Goal: Transaction & Acquisition: Purchase product/service

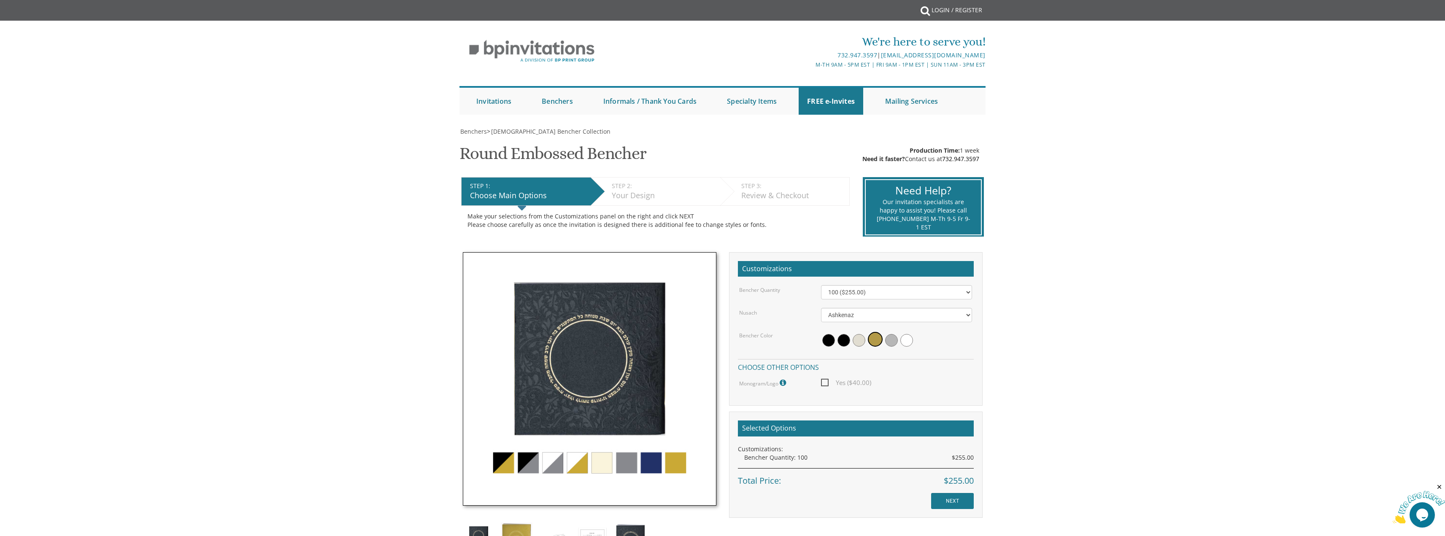
scroll to position [169, 0]
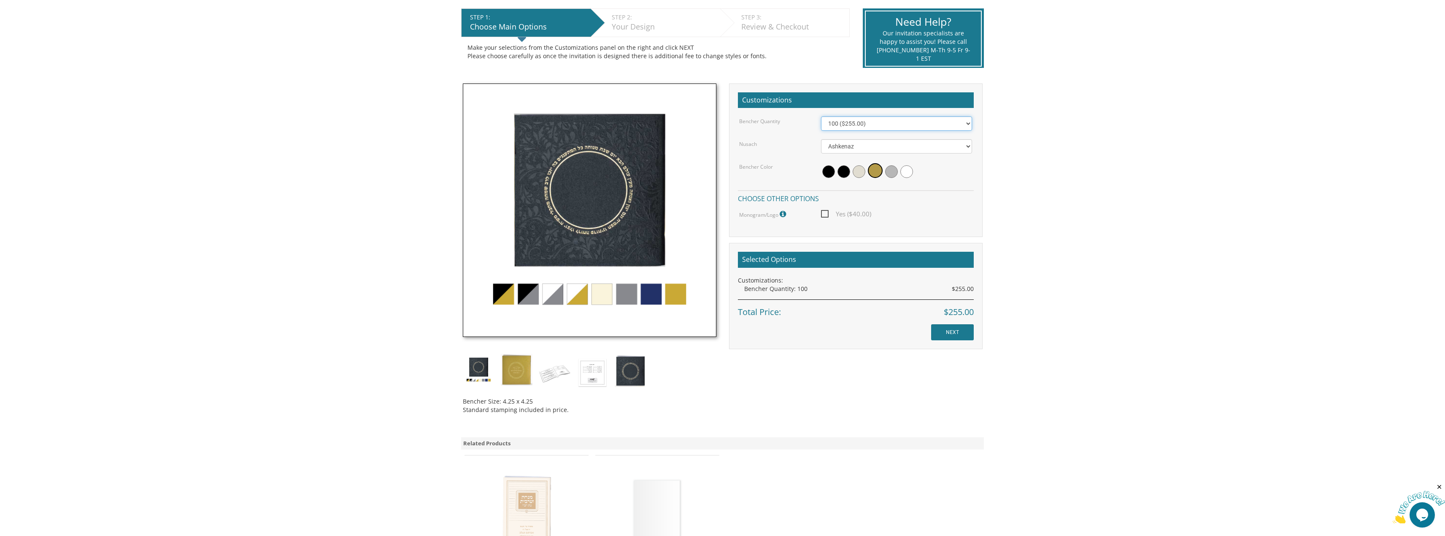
click at [839, 123] on select "100 ($255.00) 200 ($510.00) 300 ($765.00) 400 ($1,020.00) 500 ($1,275.00)" at bounding box center [896, 123] width 151 height 14
select select "200"
click at [821, 116] on select "100 ($255.00) 200 ($510.00) 300 ($765.00) 400 ($1,020.00) 500 ($1,275.00)" at bounding box center [896, 123] width 151 height 14
click at [765, 145] on div "Nusach" at bounding box center [774, 143] width 82 height 9
click at [828, 216] on span "Yes ($40.00)" at bounding box center [846, 214] width 50 height 11
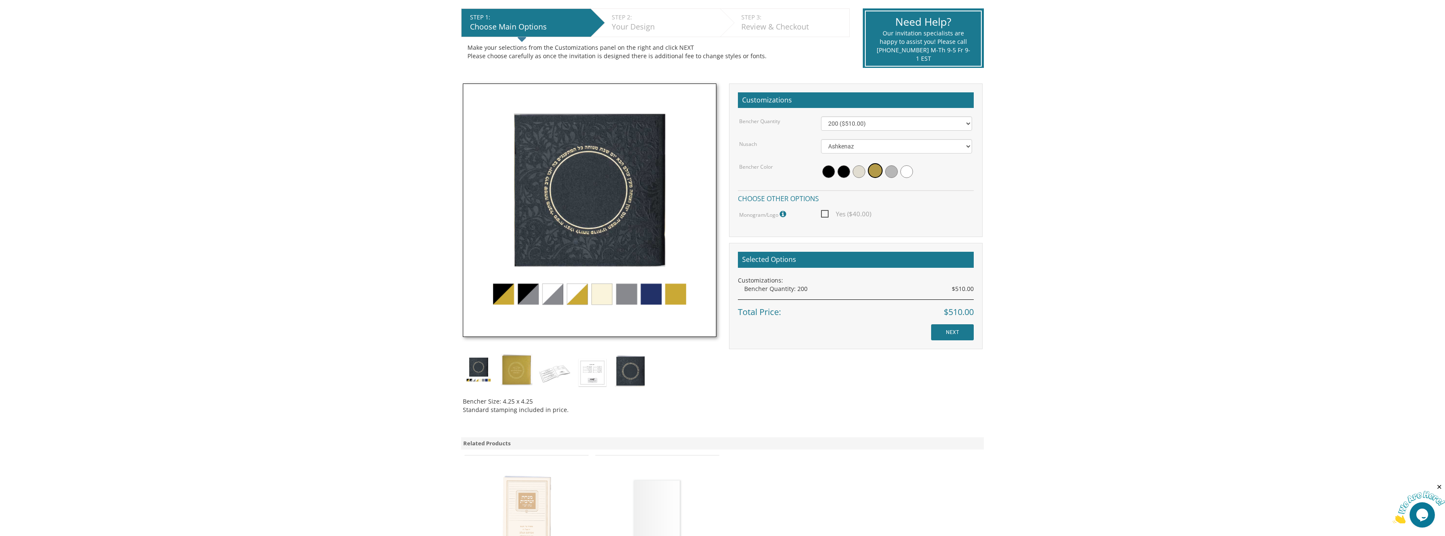
click at [827, 216] on input "Yes ($40.00)" at bounding box center [823, 213] width 5 height 5
checkbox input "true"
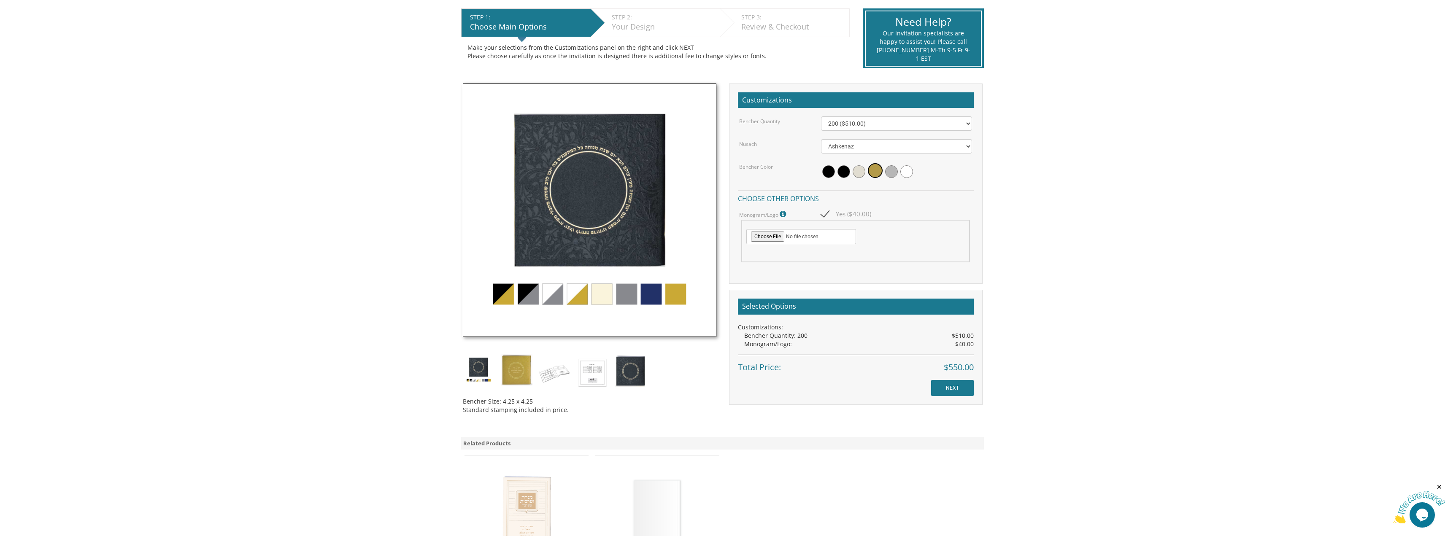
click at [918, 211] on div "Yes ($40.00)" at bounding box center [897, 214] width 164 height 11
click at [660, 295] on img at bounding box center [590, 211] width 254 height 254
click at [654, 295] on img at bounding box center [590, 211] width 254 height 254
click at [648, 297] on img at bounding box center [590, 211] width 254 height 254
click at [231, 145] on body "My Cart {{shoppingcart.totalQuantityDisplay}} Total: {{shoppingcart.subtotal}} …" at bounding box center [722, 300] width 1445 height 939
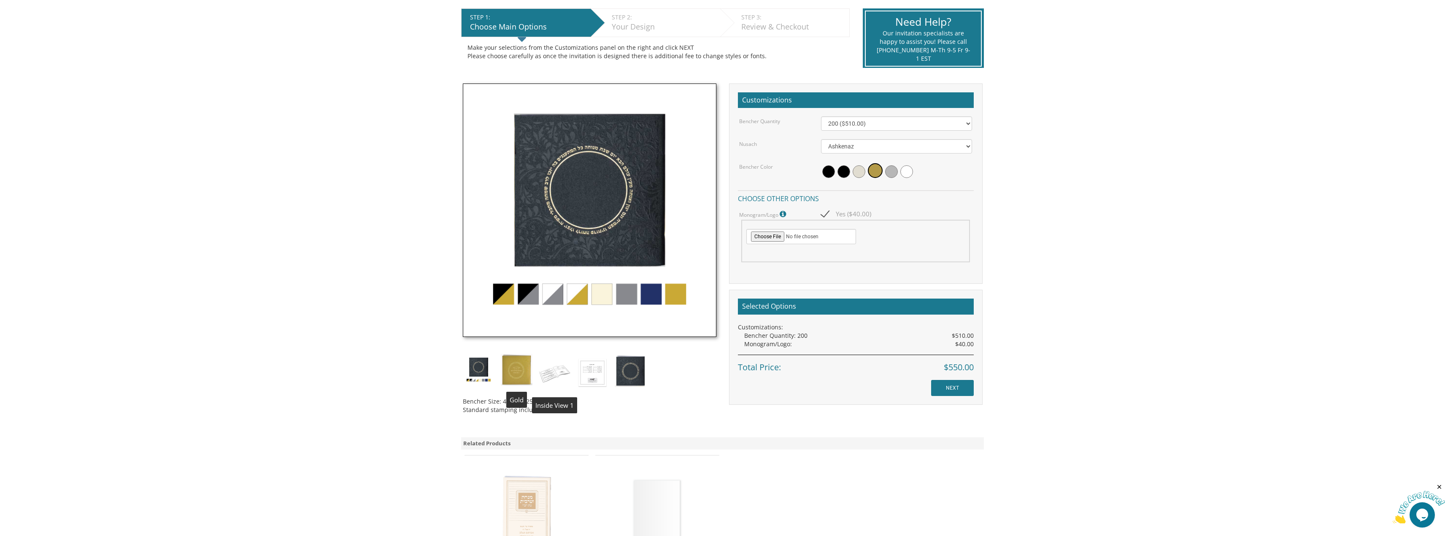
click at [560, 363] on img at bounding box center [555, 372] width 32 height 37
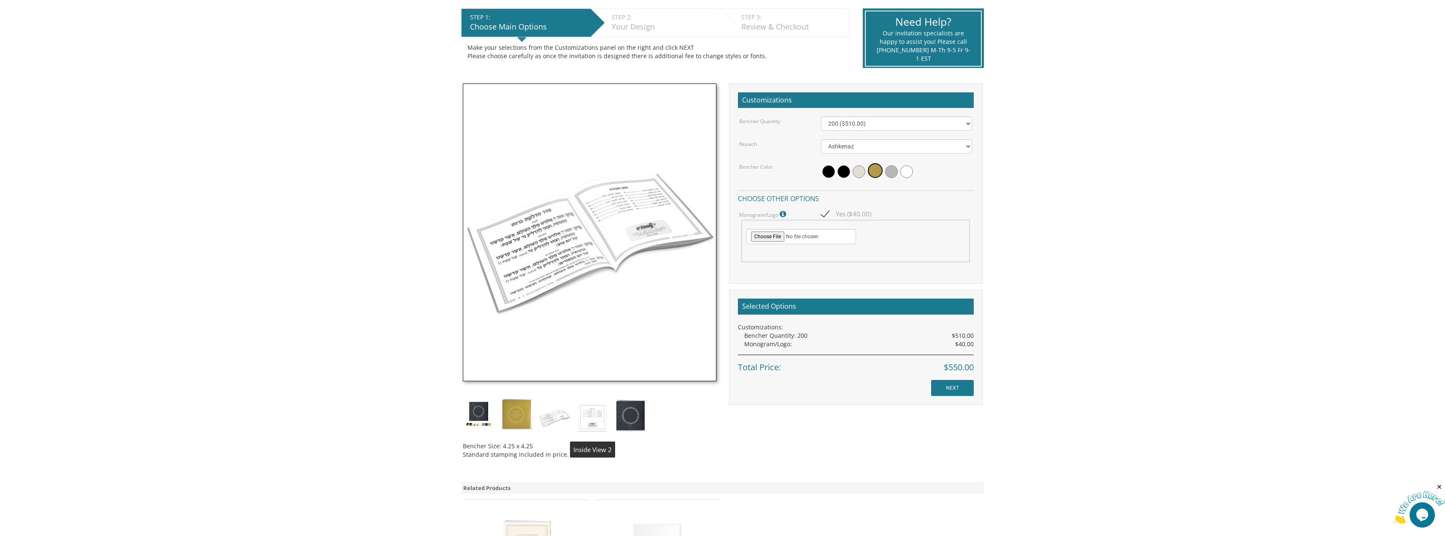
click at [583, 429] on img at bounding box center [593, 416] width 32 height 37
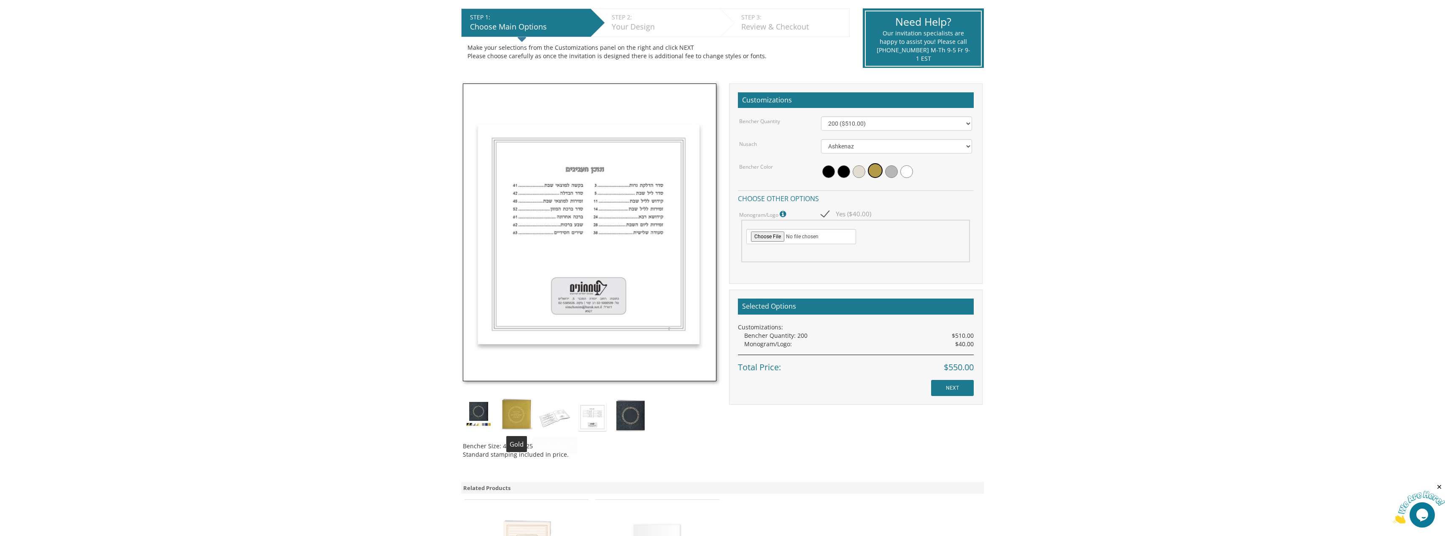
click at [524, 411] on img at bounding box center [517, 414] width 32 height 32
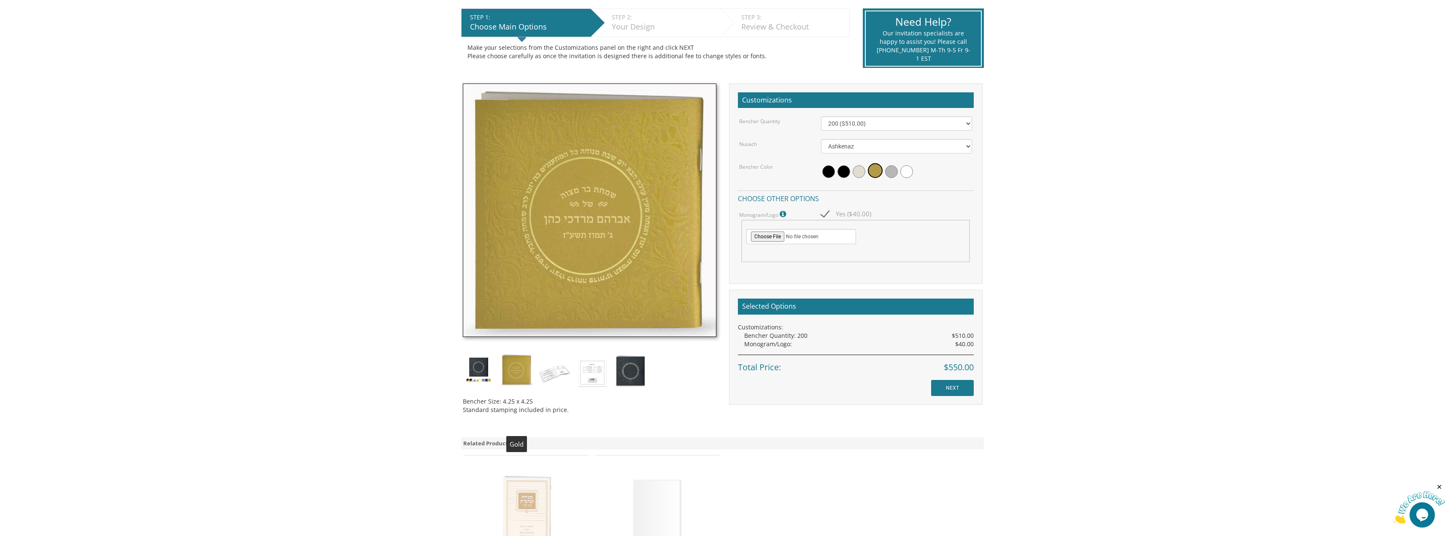
click at [437, 418] on body "My Cart {{shoppingcart.totalQuantityDisplay}} Total: {{shoppingcart.subtotal}} …" at bounding box center [722, 300] width 1445 height 939
click at [465, 362] on img at bounding box center [479, 370] width 32 height 32
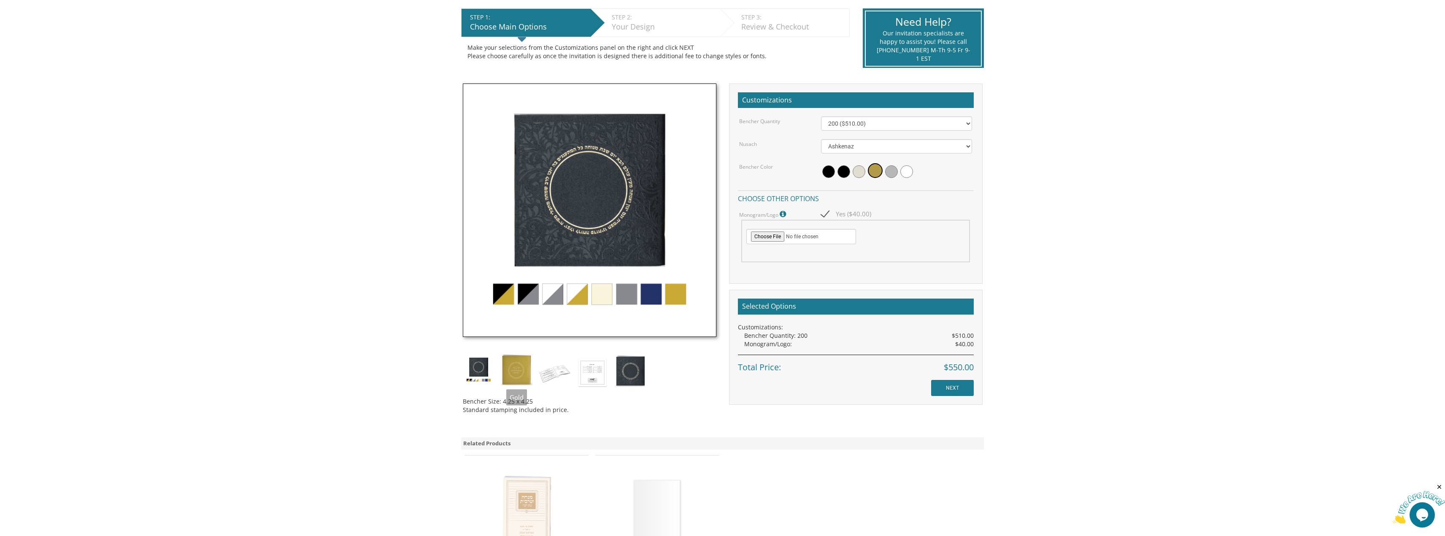
click at [512, 371] on img at bounding box center [517, 370] width 32 height 32
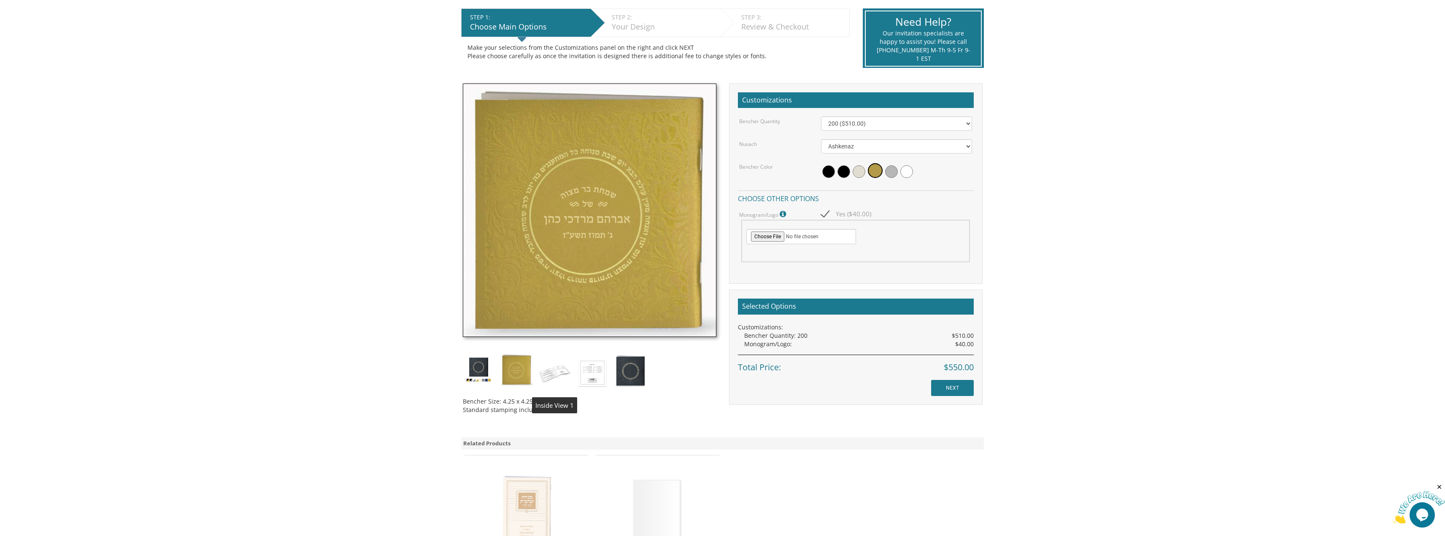
click at [560, 377] on img at bounding box center [555, 372] width 32 height 37
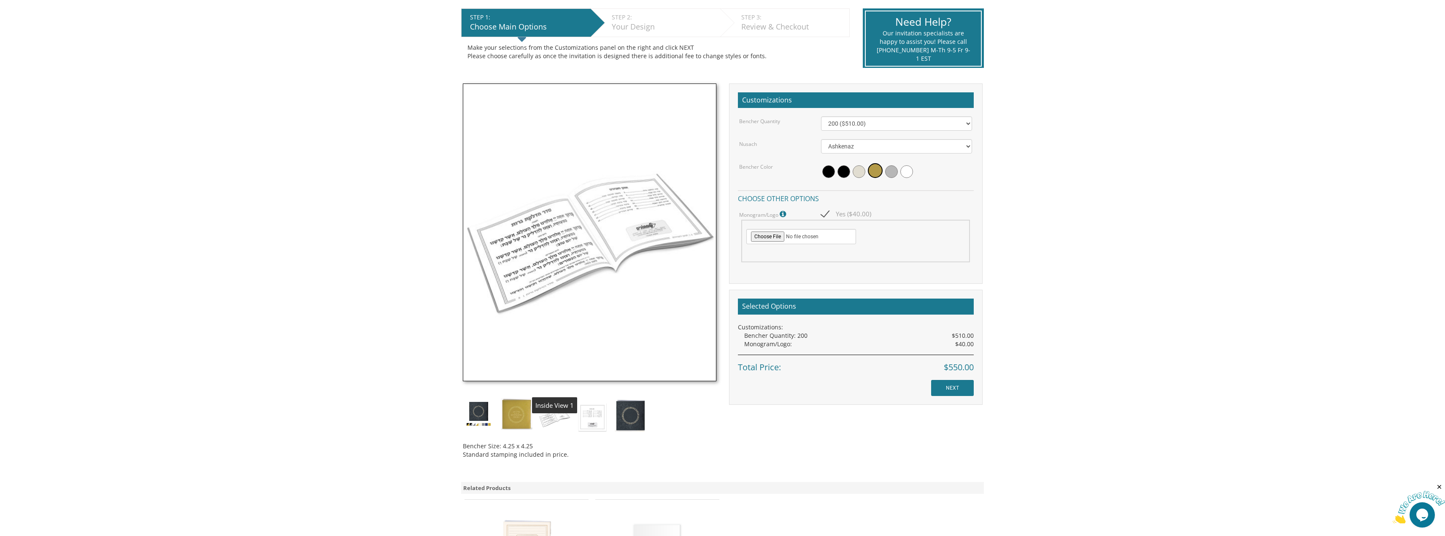
click at [590, 376] on img at bounding box center [590, 233] width 254 height 298
click at [557, 414] on img at bounding box center [555, 416] width 32 height 37
click at [582, 415] on img at bounding box center [593, 416] width 32 height 37
